Goal: Transaction & Acquisition: Purchase product/service

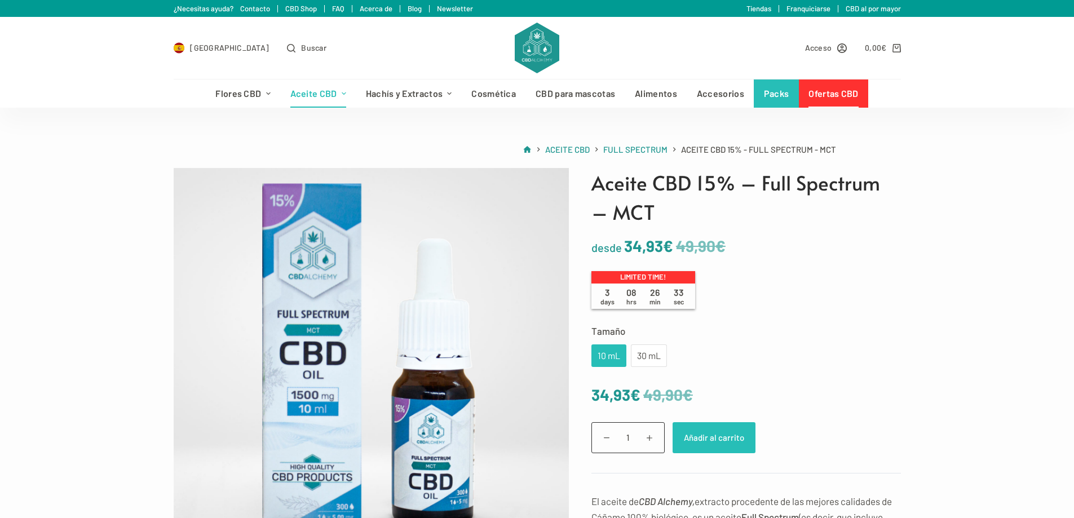
click at [712, 434] on button "Añadir al carrito" at bounding box center [714, 437] width 83 height 31
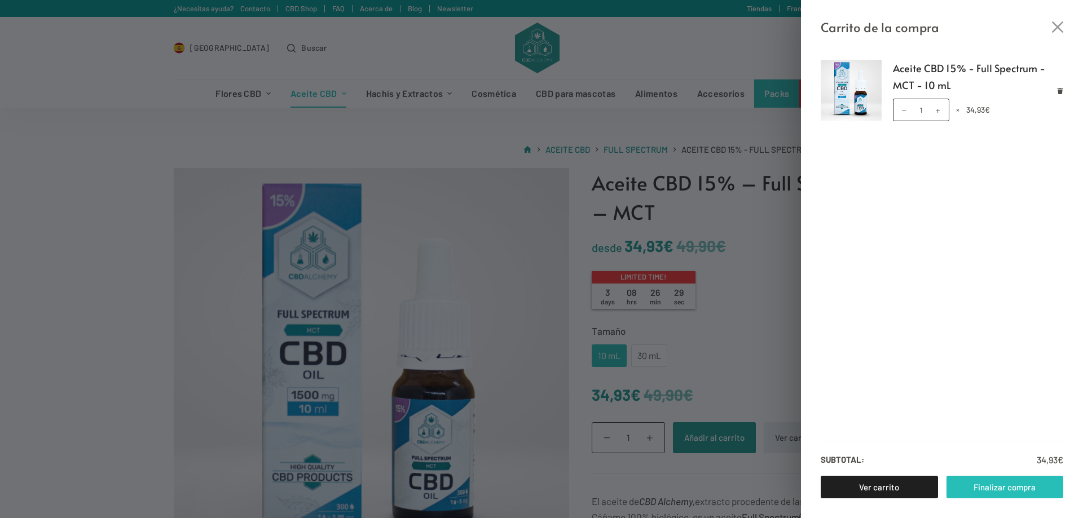
click at [1024, 485] on link "Finalizar compra" at bounding box center [1004, 487] width 117 height 23
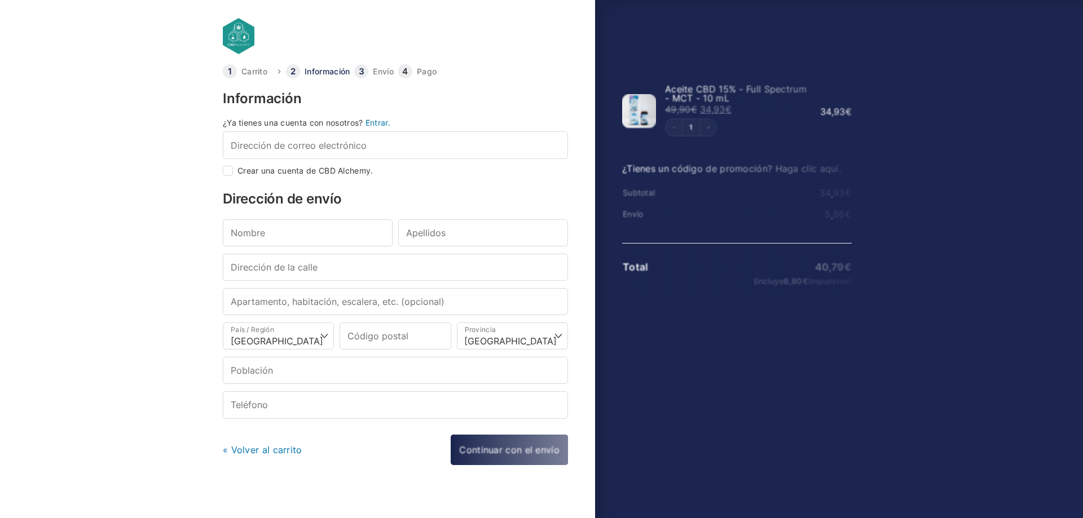
select select "B"
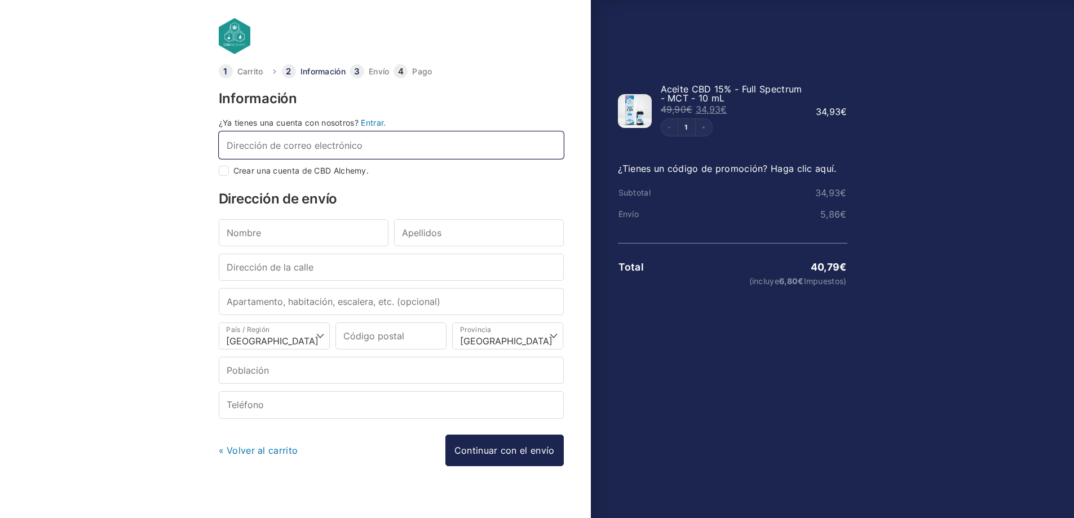
click at [340, 140] on input "Dirección de correo electrónico *" at bounding box center [391, 144] width 345 height 27
type input "[EMAIL_ADDRESS][DOMAIN_NAME]"
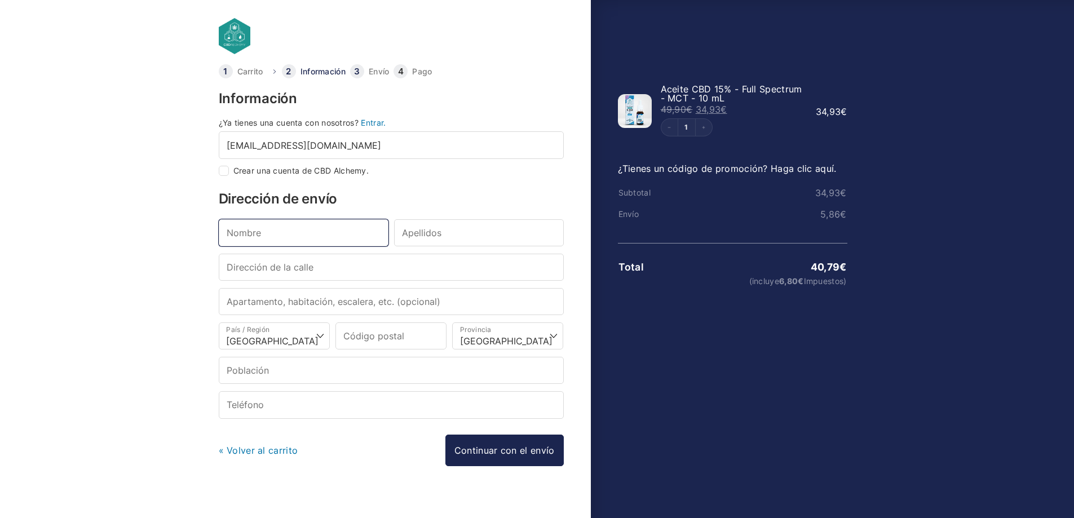
type input "[PERSON_NAME]"
type input "CALLE PROFESOR [PERSON_NAME]"
type input "20"
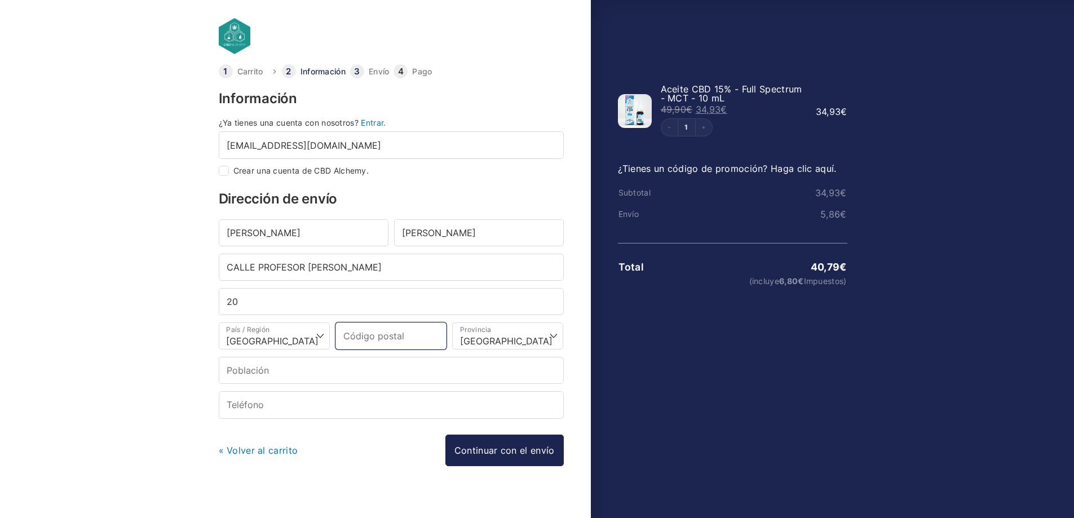
type input "23740"
select select "J"
type input "[PERSON_NAME]"
type input "[PHONE_NUMBER]"
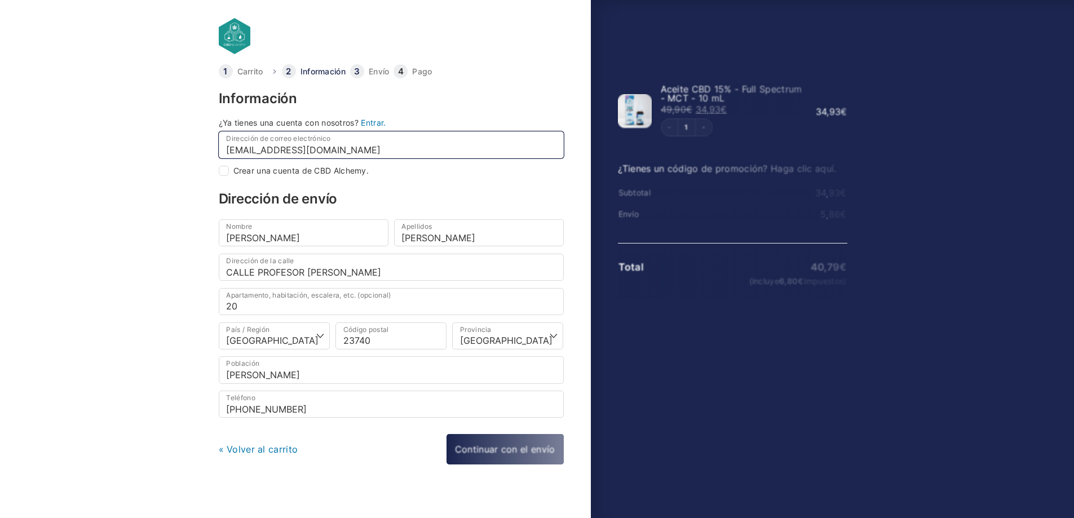
select select
type input "[PERSON_NAME]"
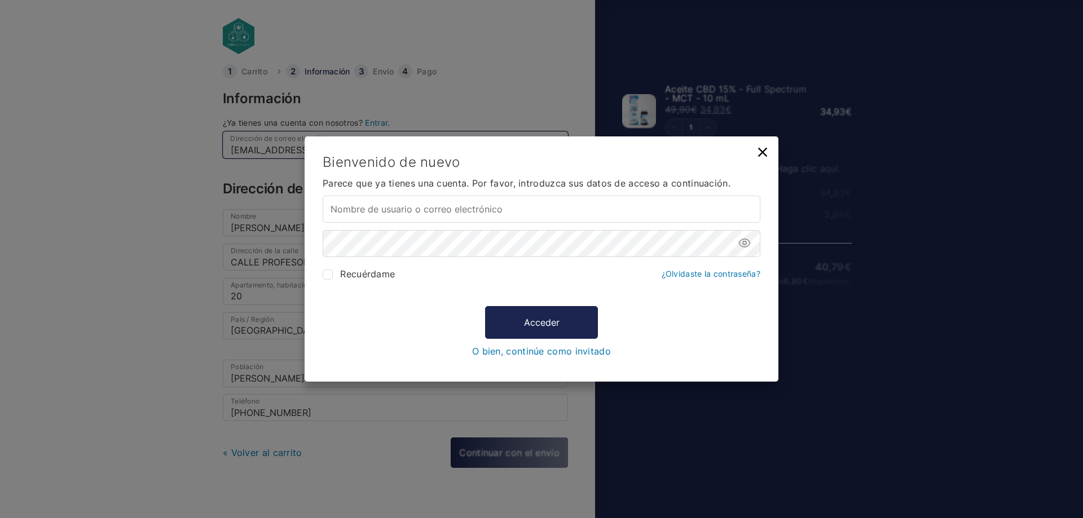
type input "[EMAIL_ADDRESS][DOMAIN_NAME]"
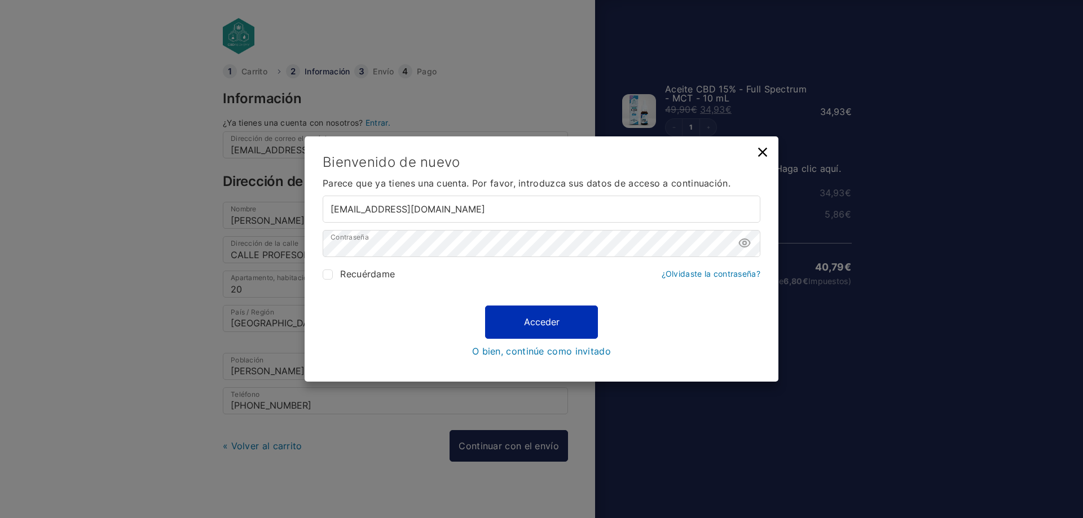
click at [544, 323] on button "Acceder" at bounding box center [541, 322] width 113 height 33
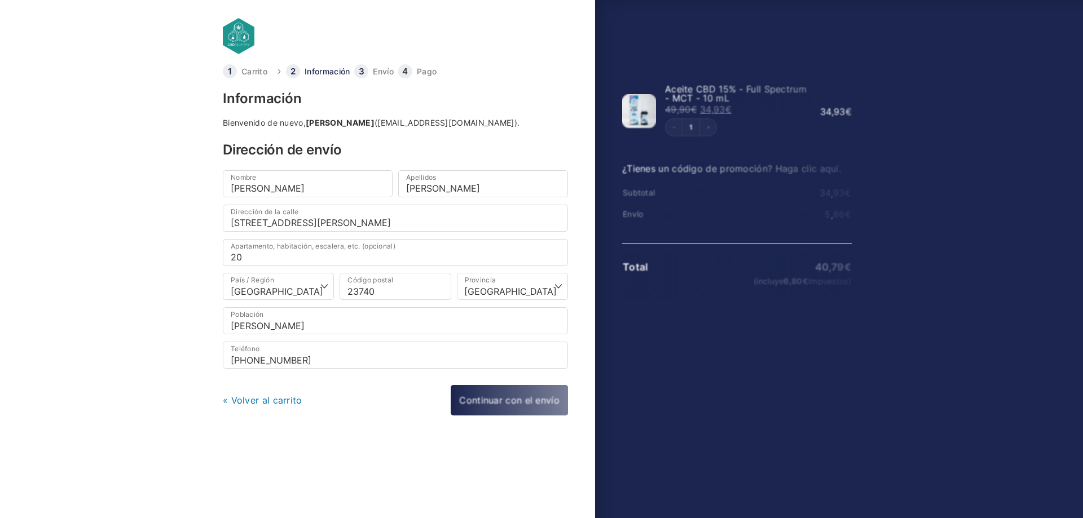
select select "J"
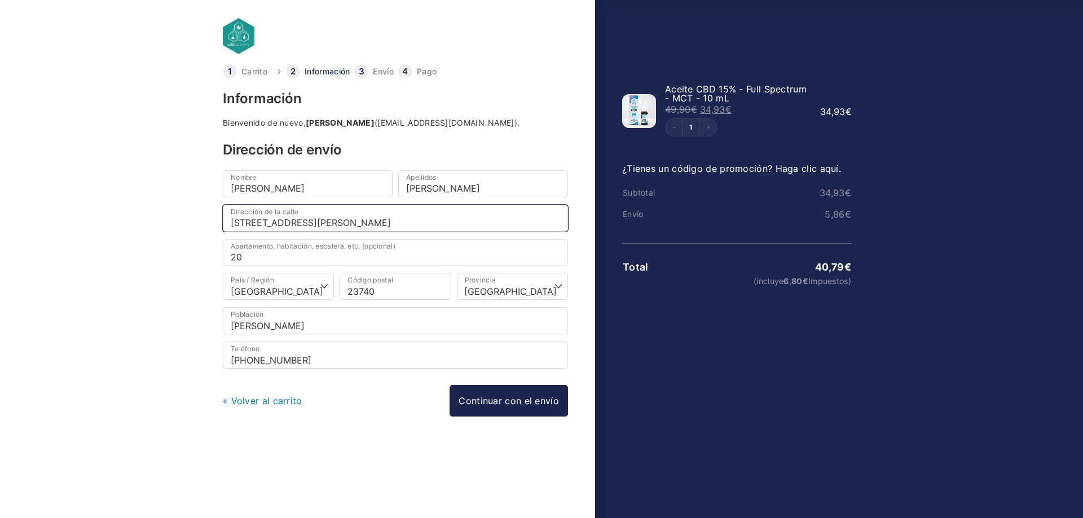
click at [470, 221] on input "CALLE PROFESOR GABRIEL ESCRIBANO, 20" at bounding box center [395, 218] width 345 height 27
drag, startPoint x: 447, startPoint y: 223, endPoint x: 224, endPoint y: 219, distance: 222.8
click at [224, 219] on input "CALLE PROFESOR GABRIEL ESCRIBANO, 20" at bounding box center [395, 218] width 345 height 27
click at [437, 221] on input "CALLE PROFESOR GABRIEL ESCRIBANO, 20" at bounding box center [395, 218] width 345 height 27
drag, startPoint x: 427, startPoint y: 223, endPoint x: 267, endPoint y: 223, distance: 160.7
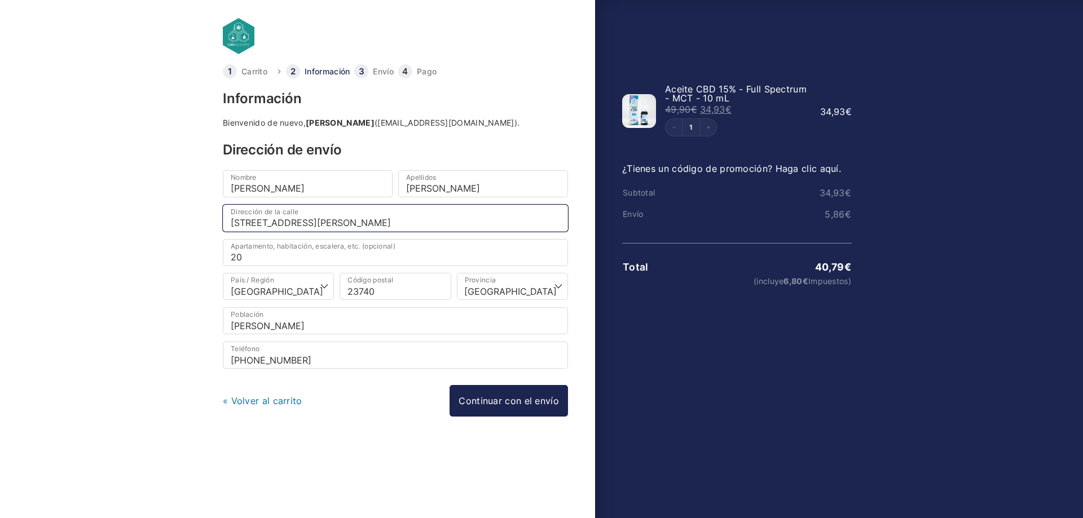
click at [267, 223] on input "CALLE PROFESOR GABRIEL ESCRIBANO, 20" at bounding box center [395, 218] width 345 height 27
type input "Calle Palominos, 33"
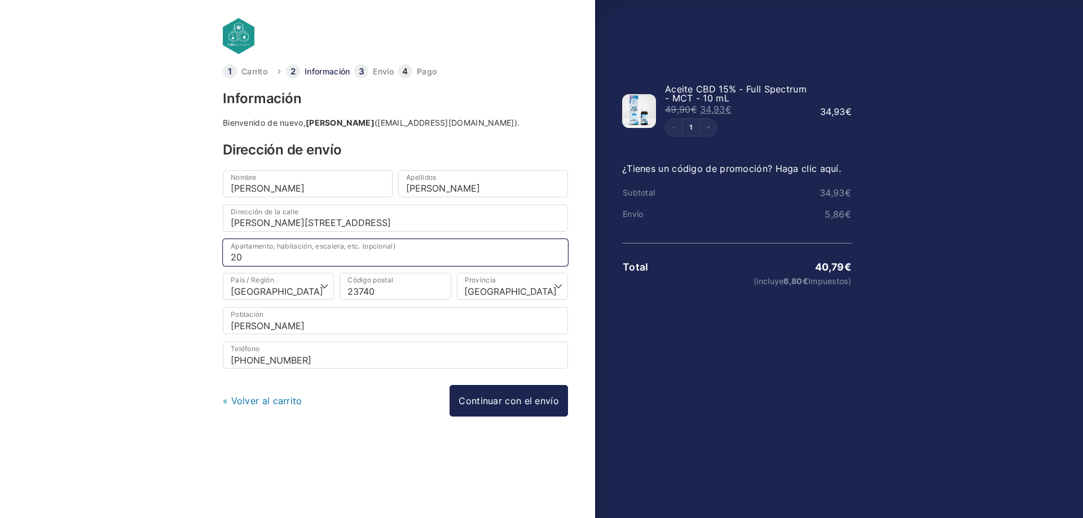
drag, startPoint x: 272, startPoint y: 257, endPoint x: 228, endPoint y: 256, distance: 44.0
click at [228, 256] on input "20" at bounding box center [395, 252] width 345 height 27
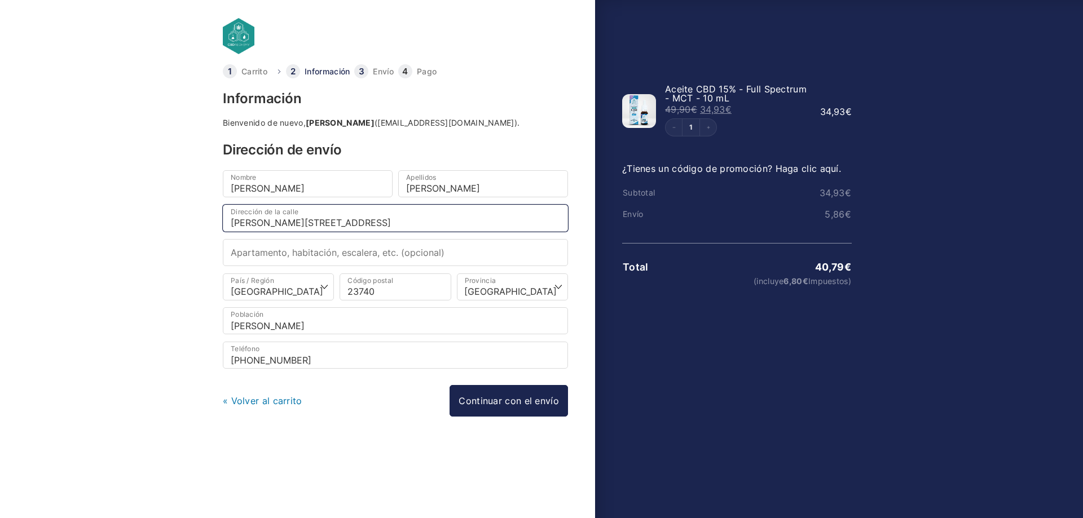
drag, startPoint x: 319, startPoint y: 221, endPoint x: 306, endPoint y: 219, distance: 13.7
click at [306, 219] on input "Calle Palominos, 33" at bounding box center [395, 218] width 345 height 27
click at [199, 231] on body "Carrito Información Envío Pago Información Bienvenido de nuevo, Natalia Rodrígu…" at bounding box center [541, 241] width 1083 height 482
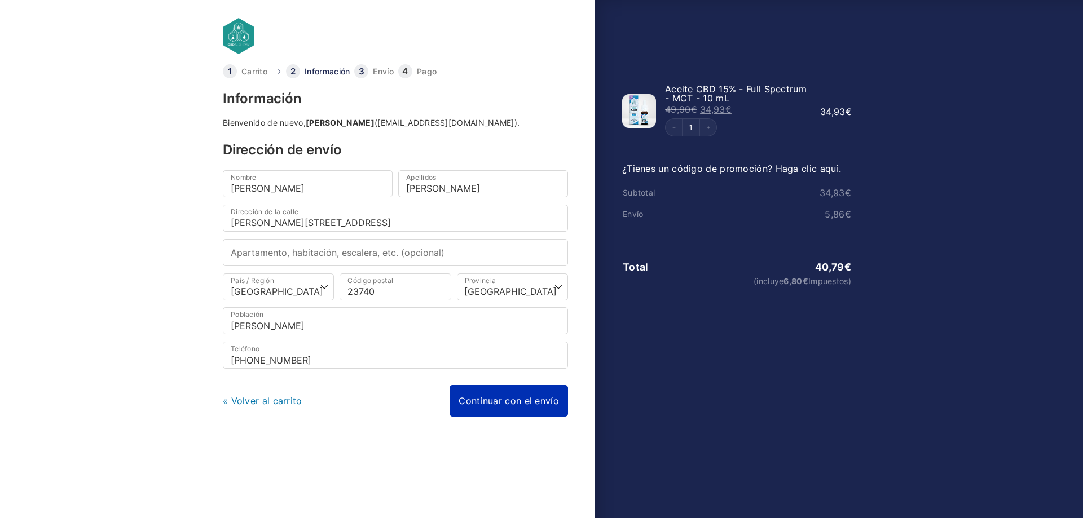
click at [488, 395] on link "Continuar con el envío" at bounding box center [508, 401] width 118 height 32
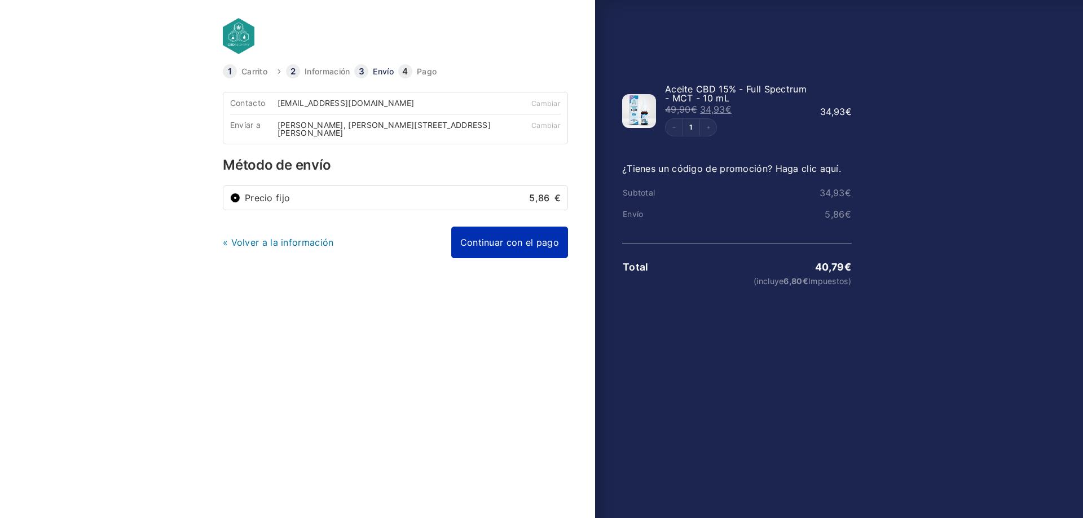
click at [515, 248] on link "Continuar con el pago" at bounding box center [509, 243] width 117 height 32
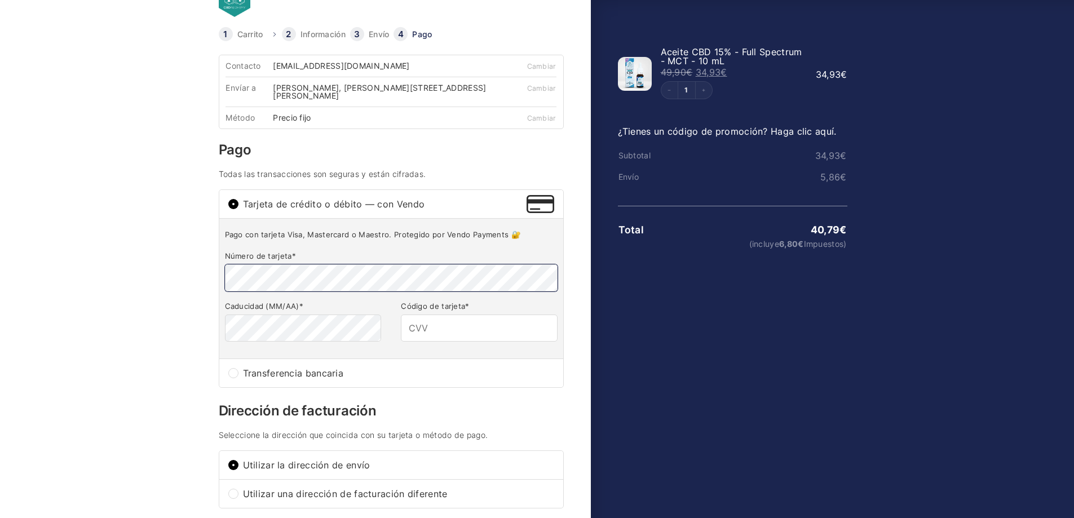
scroll to position [56, 0]
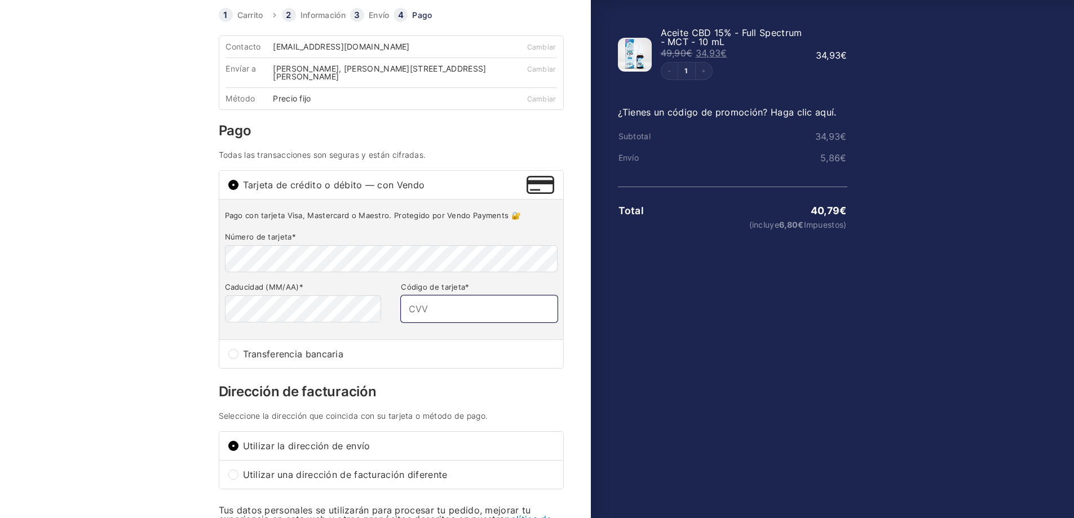
click at [427, 314] on input "Código de tarjeta *" at bounding box center [479, 309] width 156 height 27
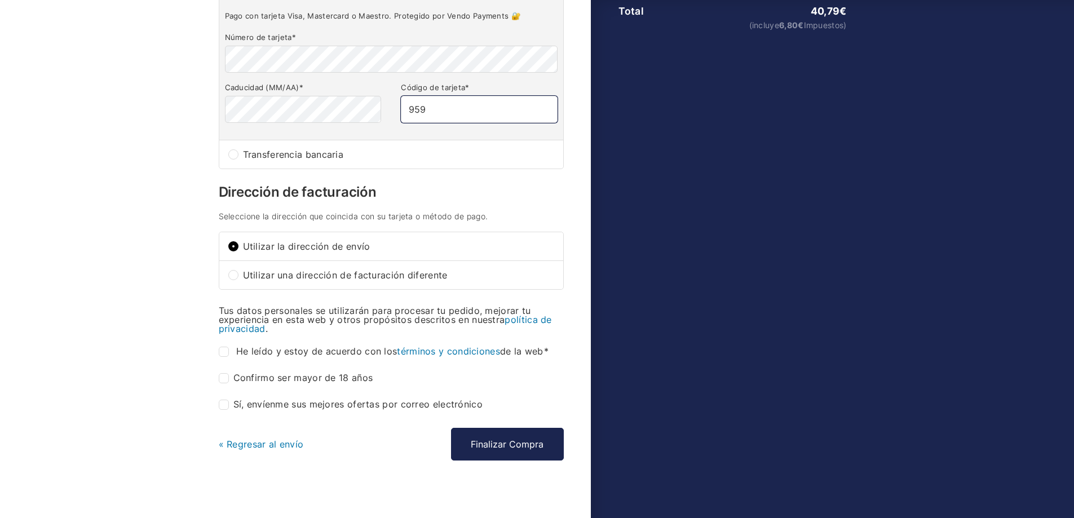
scroll to position [265, 0]
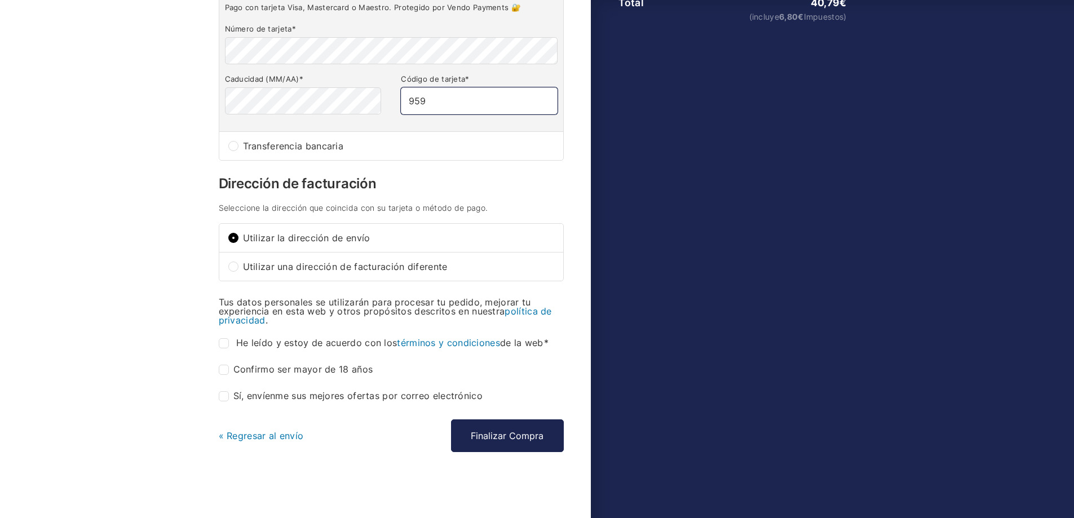
type input "959"
click at [312, 336] on p "He leído y estoy de acuerdo con los términos y condiciones de la web *" at bounding box center [391, 343] width 345 height 19
click at [311, 346] on span "He leído y estoy de acuerdo con los términos y condiciones de la web" at bounding box center [392, 342] width 312 height 11
click at [229, 346] on input "He leído y estoy de acuerdo con los términos y condiciones de la web *" at bounding box center [224, 343] width 10 height 10
checkbox input "true"
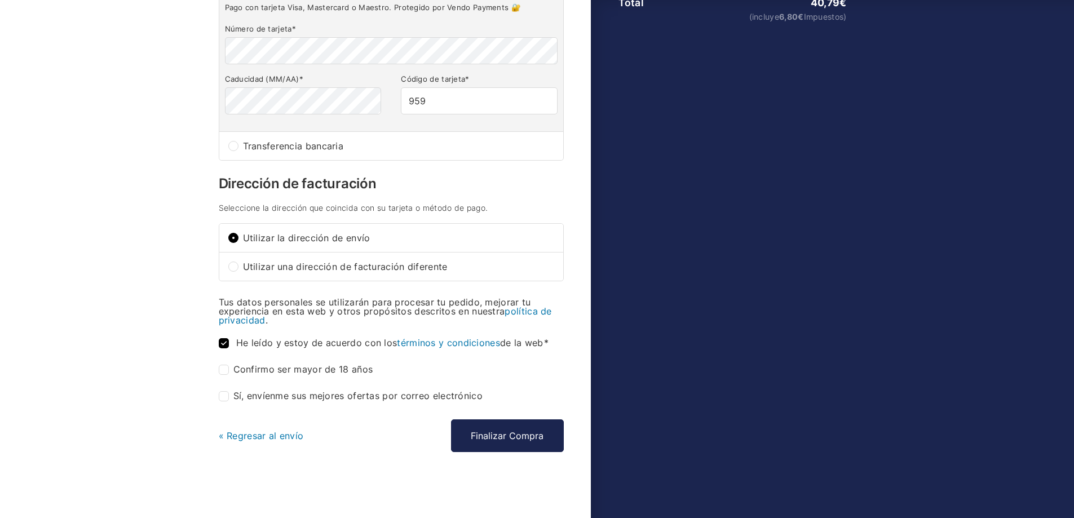
click at [234, 368] on label "Confirmo ser mayor de 18 años *" at bounding box center [296, 370] width 155 height 10
click at [229, 368] on input "Confirmo ser mayor de 18 años *" at bounding box center [224, 370] width 10 height 10
checkbox input "true"
click at [499, 439] on button "Finalizar Compra" at bounding box center [507, 436] width 113 height 33
